Goal: Task Accomplishment & Management: Use online tool/utility

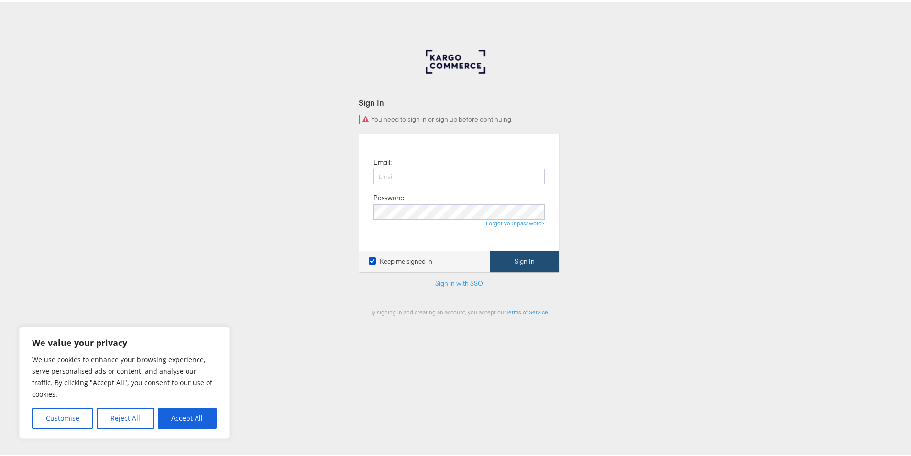
type input "[EMAIL_ADDRESS][DOMAIN_NAME]"
click at [509, 264] on button "Sign In" at bounding box center [524, 260] width 69 height 22
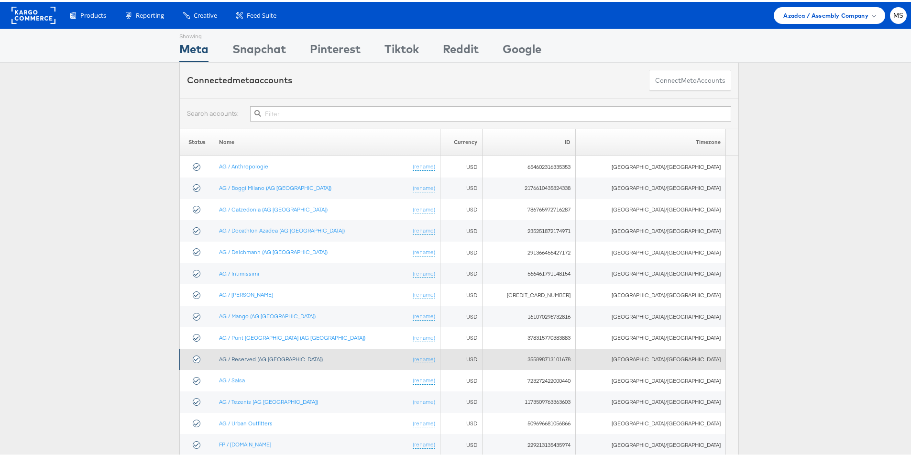
scroll to position [48, 0]
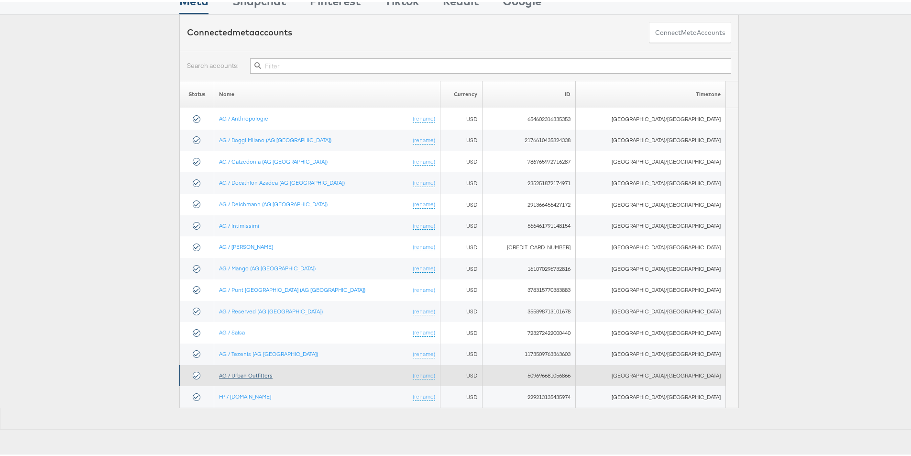
click at [264, 375] on link "AG / Urban Outfitters" at bounding box center [246, 373] width 54 height 7
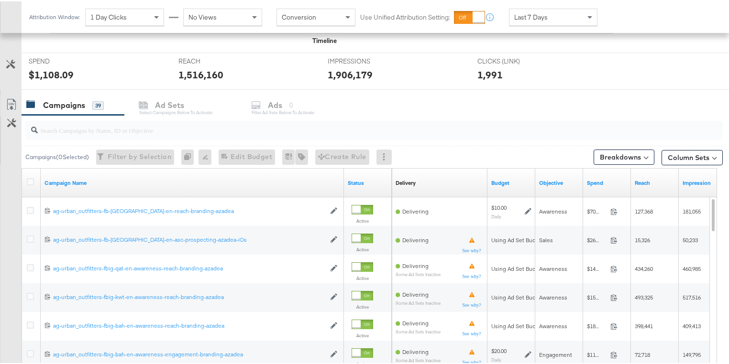
scroll to position [421, 0]
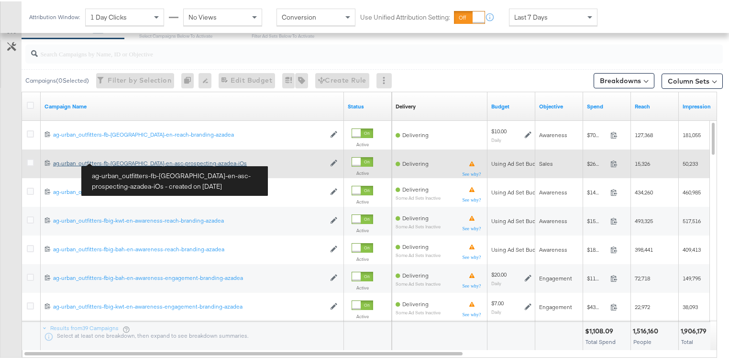
click at [117, 161] on div "ag-urban_outfitters-fb-uae-en-asc-prospecting-azadea-iOs ag-urban_outfitters-fb…" at bounding box center [189, 162] width 272 height 8
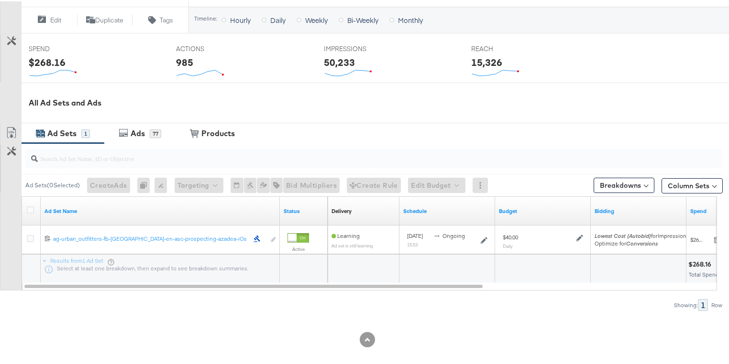
scroll to position [358, 0]
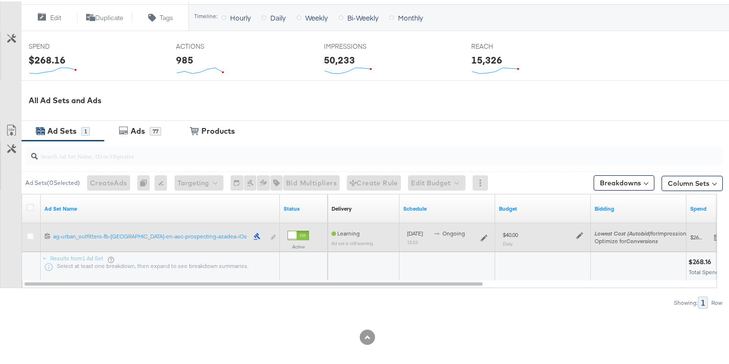
click at [273, 234] on div "Edit ad set" at bounding box center [264, 236] width 22 height 10
click at [27, 235] on icon at bounding box center [30, 234] width 7 height 7
click at [0, 0] on input "checkbox" at bounding box center [0, 0] width 0 height 0
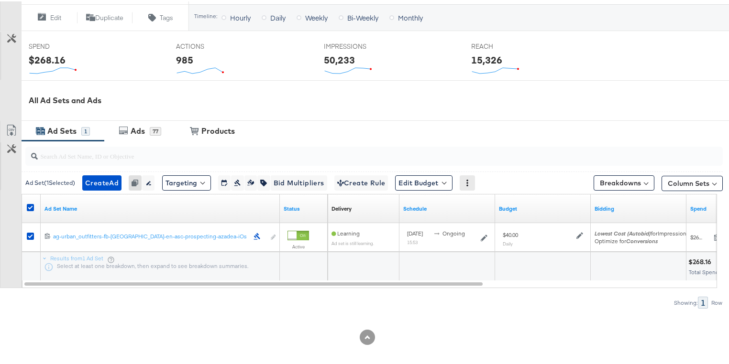
click at [471, 180] on icon at bounding box center [467, 181] width 7 height 7
click at [230, 308] on div at bounding box center [367, 318] width 735 height 21
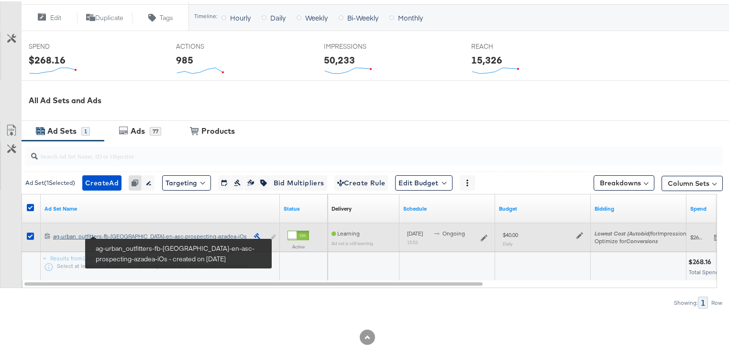
click at [121, 233] on div "ag-urban_outfitters-fb-uae-en-asc-prospecting-azadea-iOs ag-urban_outfitters-fb…" at bounding box center [150, 235] width 195 height 8
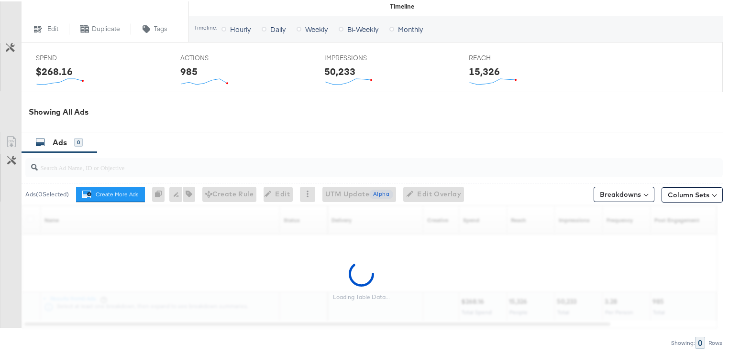
scroll to position [414, 0]
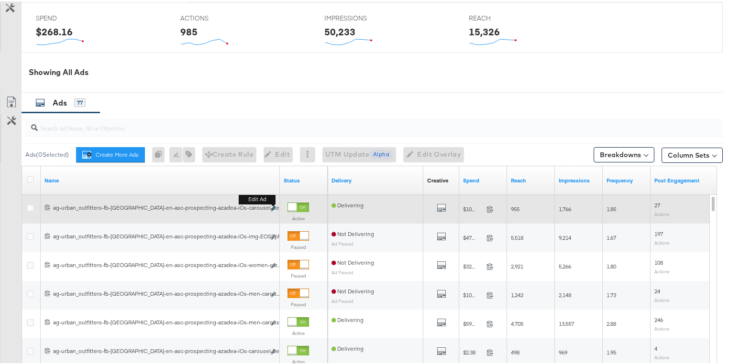
click at [273, 206] on icon "link" at bounding box center [273, 207] width 5 height 5
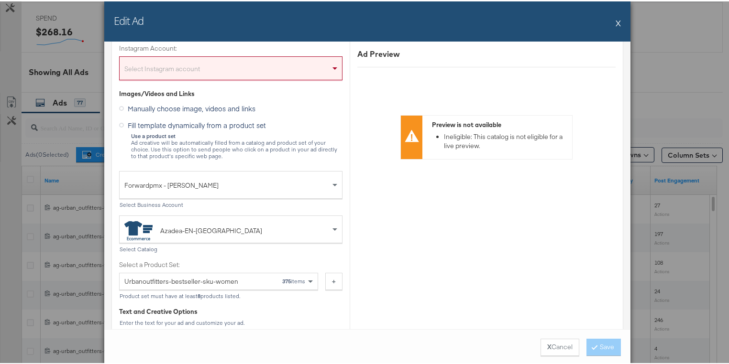
scroll to position [45, 0]
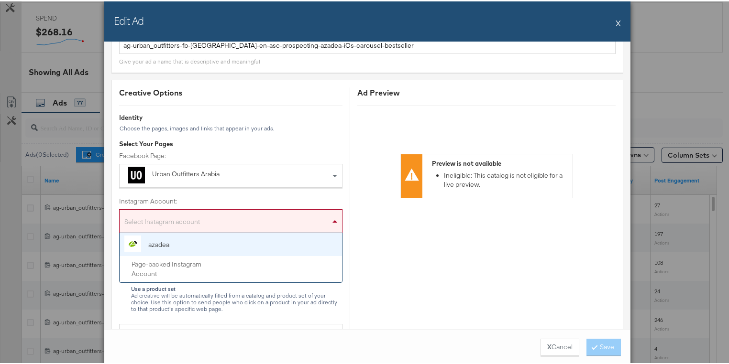
click at [318, 216] on div "Select Instagram account" at bounding box center [231, 221] width 222 height 19
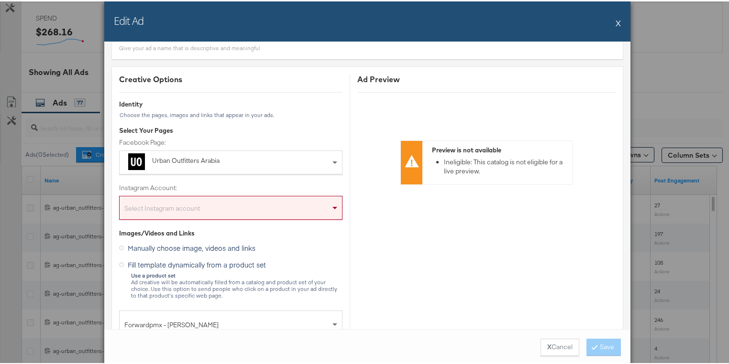
scroll to position [77, 0]
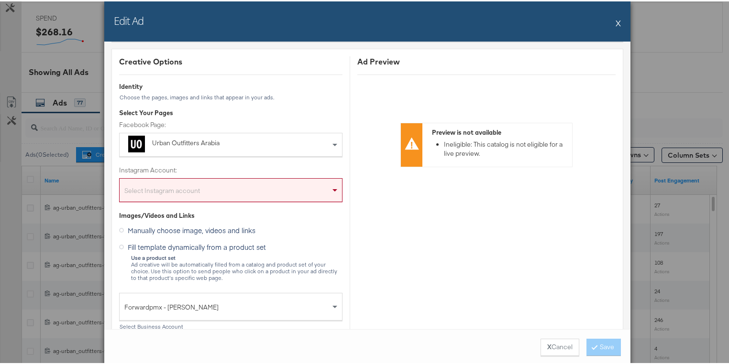
click at [616, 19] on button "X" at bounding box center [618, 21] width 5 height 19
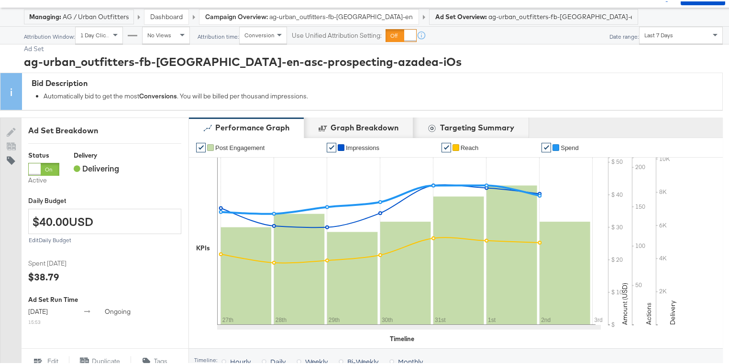
scroll to position [0, 0]
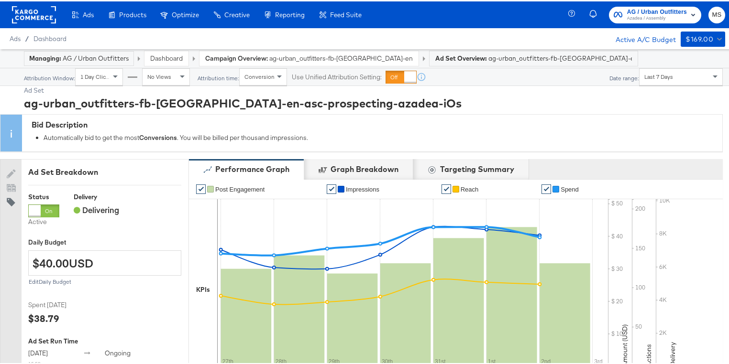
click at [43, 12] on rect at bounding box center [34, 13] width 44 height 17
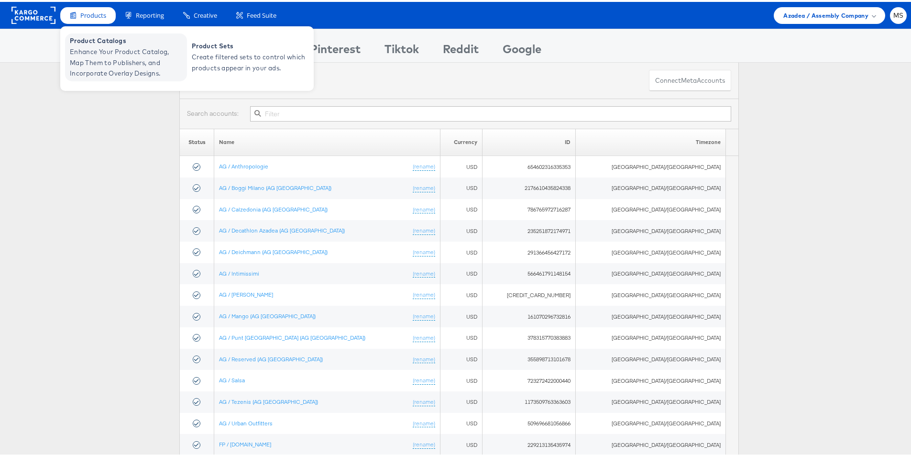
click at [94, 53] on span "Enhance Your Product Catalog, Map Them to Publishers, and Incorporate Overlay D…" at bounding box center [127, 60] width 115 height 33
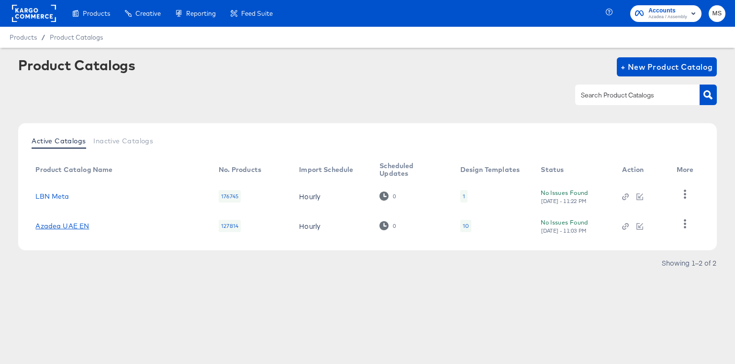
click at [65, 227] on link "Azadea UAE EN" at bounding box center [62, 226] width 54 height 8
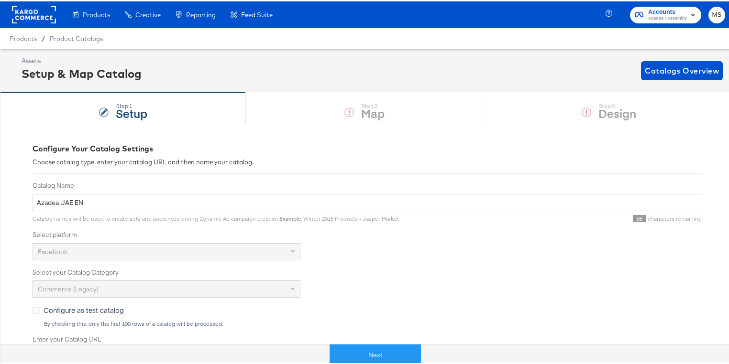
click at [507, 107] on div "Step: 1 Setup Step: 2 Map Step: 3 Design" at bounding box center [367, 107] width 735 height 32
click at [377, 121] on div "Step: 1 Setup Step: 2 Map Step: 3 Design" at bounding box center [367, 107] width 735 height 32
click at [352, 348] on button "Next" at bounding box center [375, 354] width 91 height 22
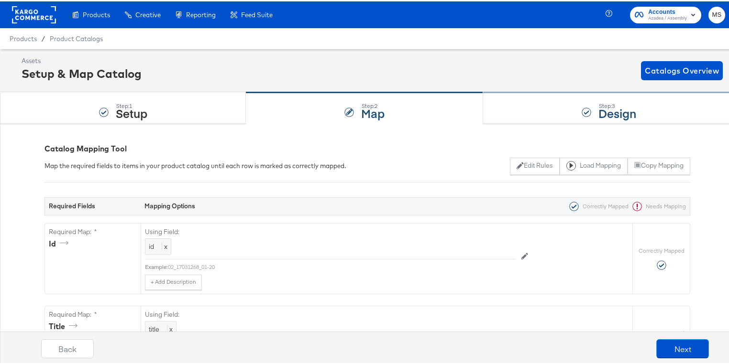
click at [549, 105] on div "Step: 3 Design" at bounding box center [609, 107] width 252 height 32
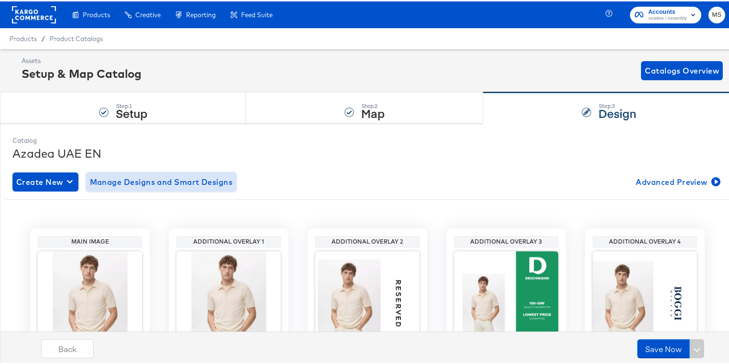
click at [171, 180] on span "Manage Designs and Smart Designs" at bounding box center [161, 180] width 143 height 13
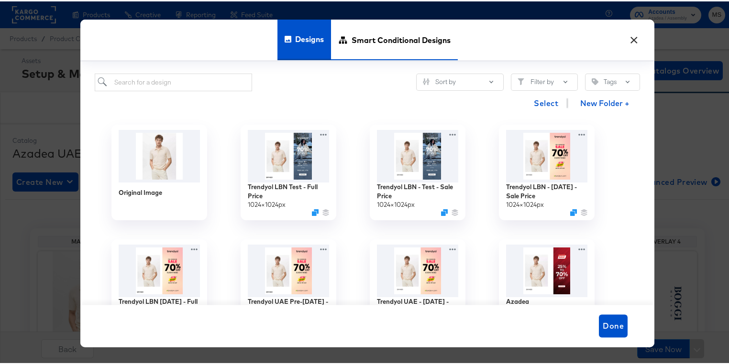
click at [392, 34] on span "Smart Conditional Designs" at bounding box center [401, 39] width 99 height 42
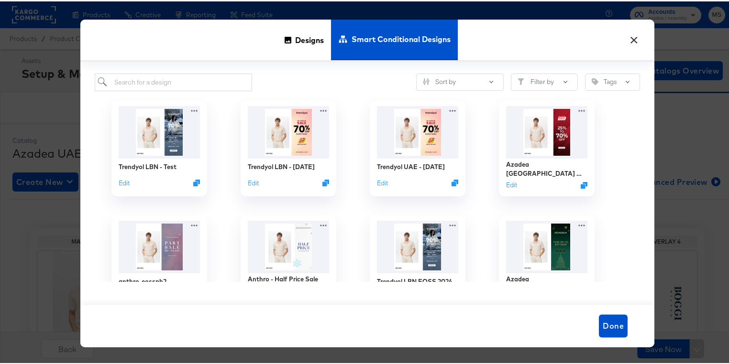
click at [633, 36] on button "×" at bounding box center [633, 36] width 17 height 17
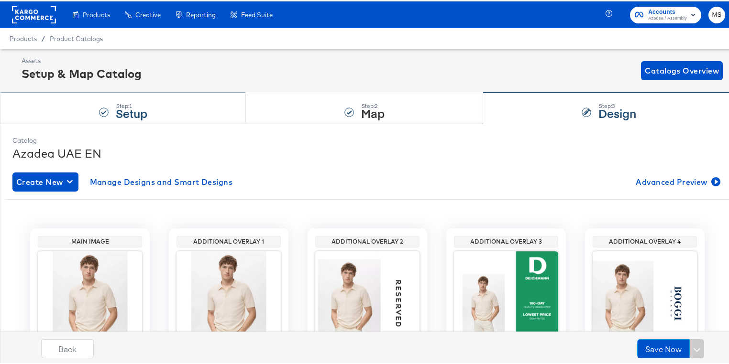
click at [182, 114] on div "Step: 1 Setup" at bounding box center [123, 107] width 246 height 32
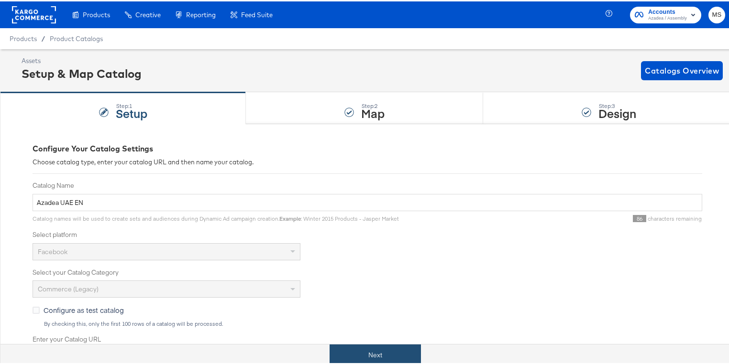
click at [366, 358] on button "Next" at bounding box center [375, 354] width 91 height 22
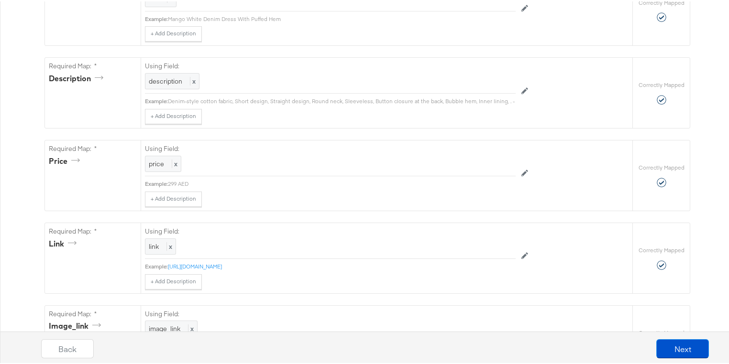
scroll to position [383, 0]
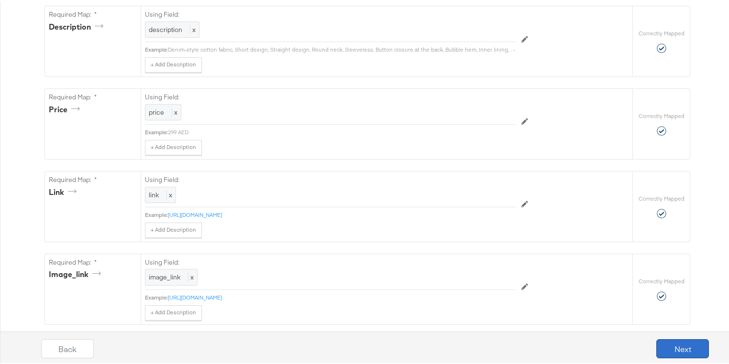
click at [669, 344] on button "Next" at bounding box center [682, 347] width 53 height 19
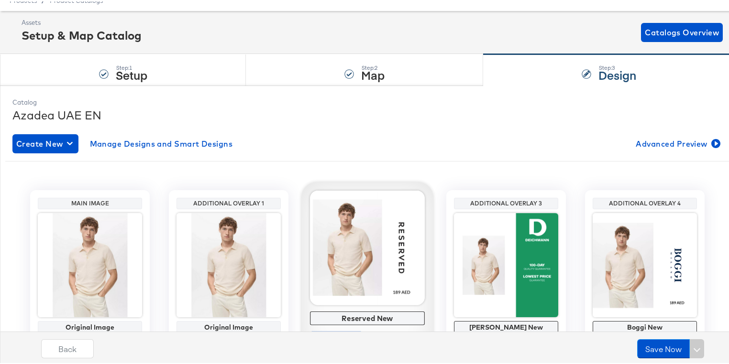
scroll to position [38, 0]
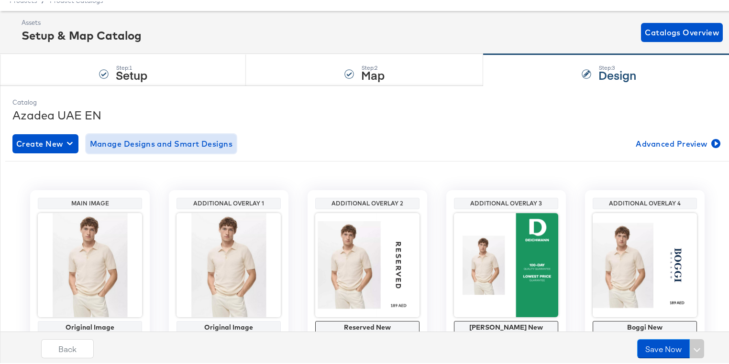
click at [145, 143] on span "Manage Designs and Smart Designs" at bounding box center [161, 142] width 143 height 13
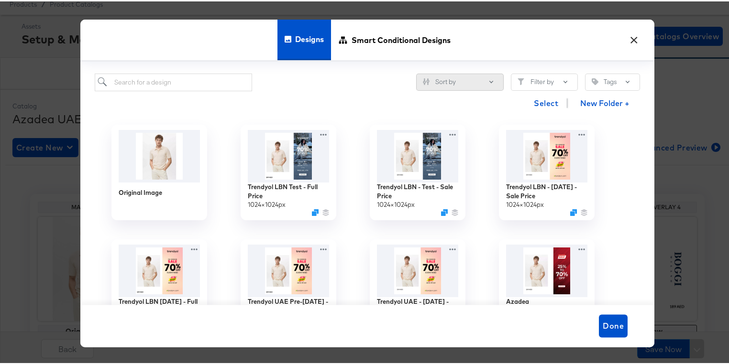
scroll to position [0, 0]
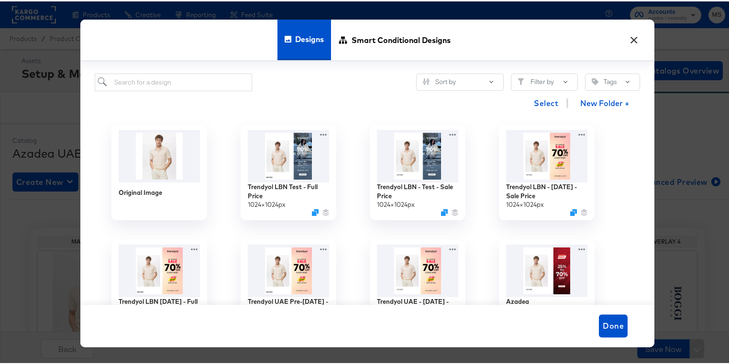
click at [633, 40] on button "×" at bounding box center [633, 36] width 17 height 17
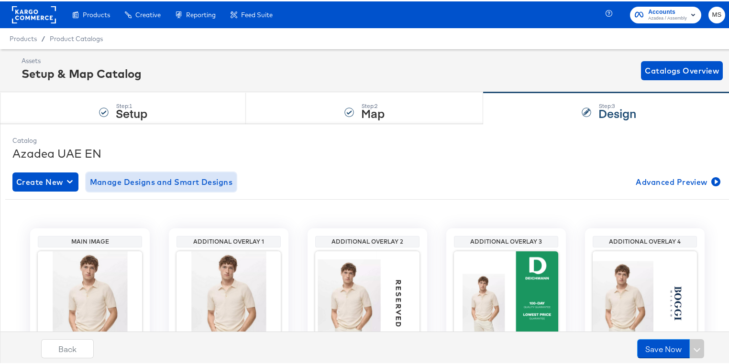
click at [143, 176] on span "Manage Designs and Smart Designs" at bounding box center [161, 180] width 143 height 13
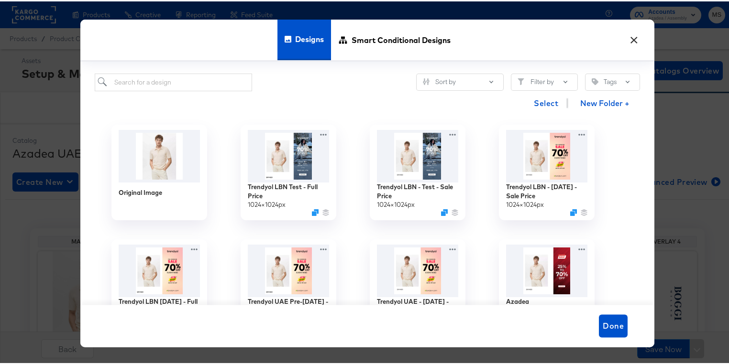
click at [628, 38] on button "×" at bounding box center [633, 36] width 17 height 17
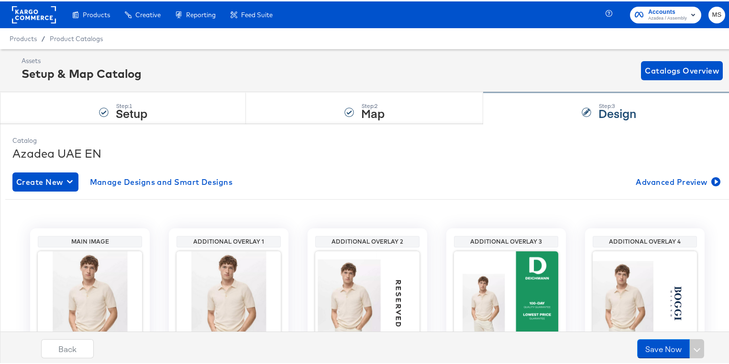
click at [555, 116] on div "Step: 3 Design" at bounding box center [609, 107] width 252 height 32
